Goal: Task Accomplishment & Management: Manage account settings

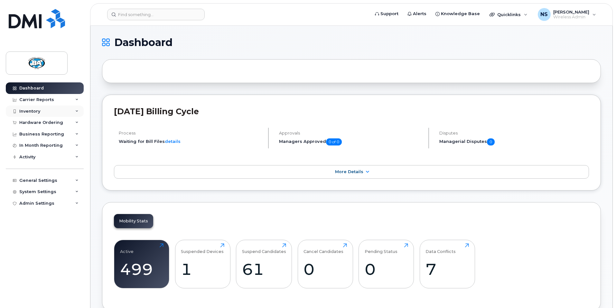
click at [33, 109] on div "Inventory" at bounding box center [29, 111] width 21 height 5
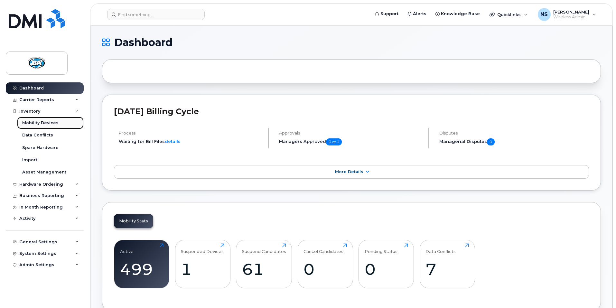
click at [29, 121] on div "Mobility Devices" at bounding box center [40, 123] width 36 height 6
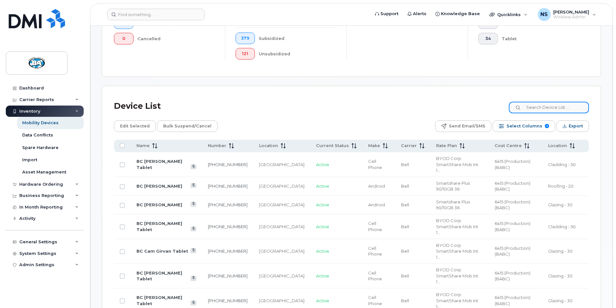
scroll to position [225, 0]
click at [540, 103] on input at bounding box center [549, 107] width 80 height 12
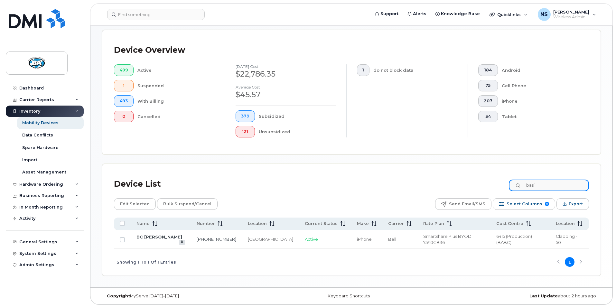
scroll to position [136, 0]
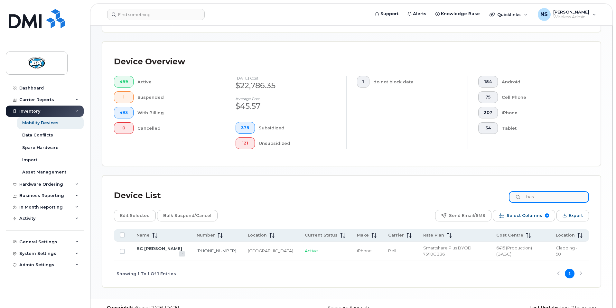
type input "basil"
click at [146, 245] on td "BC [PERSON_NAME]" at bounding box center [161, 251] width 60 height 19
click at [146, 246] on link "BC [PERSON_NAME]" at bounding box center [159, 248] width 46 height 5
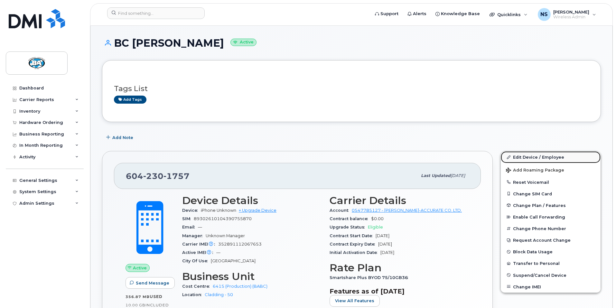
click at [549, 157] on link "Edit Device / Employee" at bounding box center [551, 157] width 100 height 12
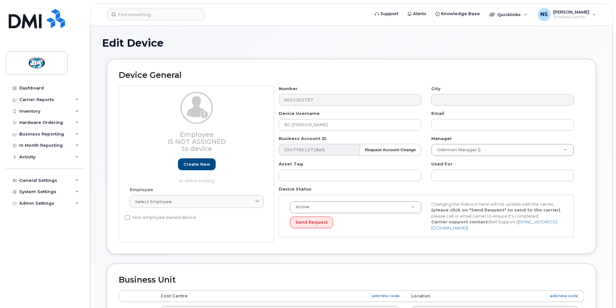
select select "29558521"
select select "13518072"
click at [331, 126] on input "BC [PERSON_NAME]" at bounding box center [350, 125] width 143 height 12
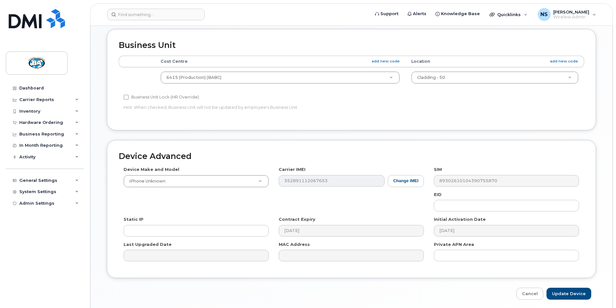
scroll to position [256, 0]
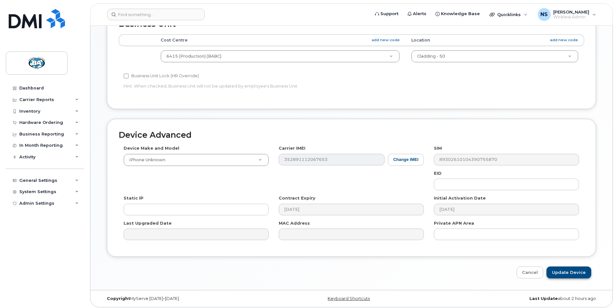
type input "BC [PERSON_NAME] OLD"
click at [563, 270] on input "Update Device" at bounding box center [569, 273] width 45 height 12
type input "Saving..."
